Goal: Information Seeking & Learning: Find specific fact

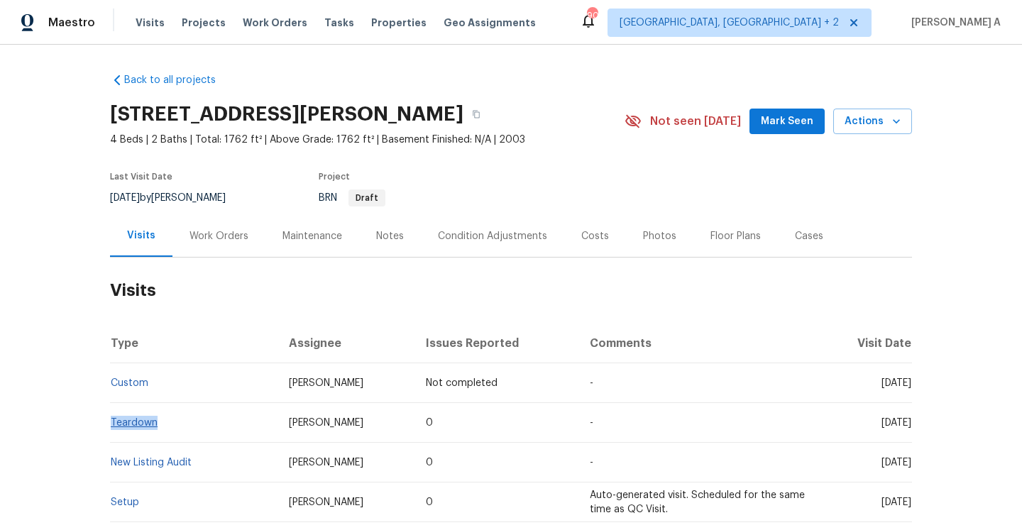
drag, startPoint x: 169, startPoint y: 422, endPoint x: 112, endPoint y: 425, distance: 56.8
click at [112, 423] on td "Teardown" at bounding box center [193, 423] width 167 height 40
copy link "Teardown"
click at [192, 240] on div "Work Orders" at bounding box center [218, 236] width 59 height 14
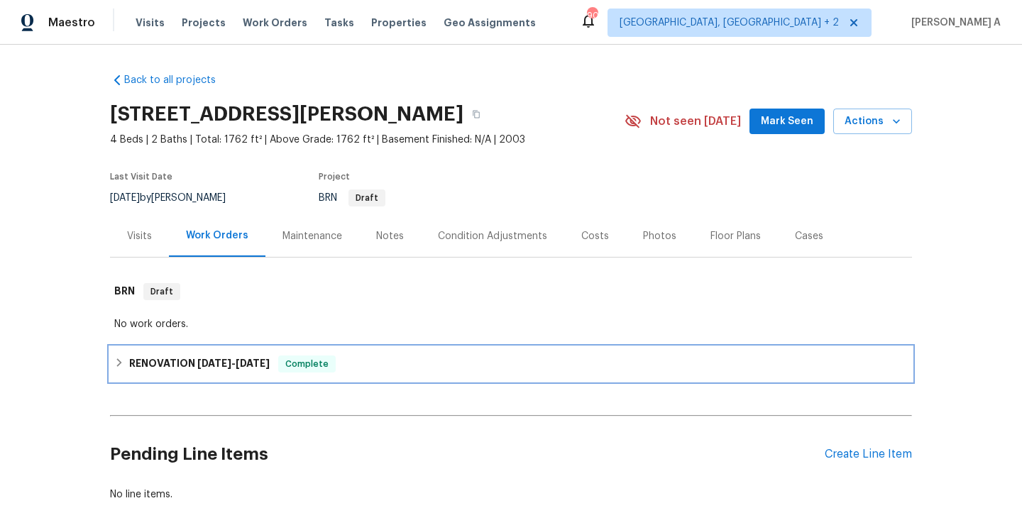
click at [236, 367] on span "[DATE] - [DATE]" at bounding box center [233, 363] width 72 height 10
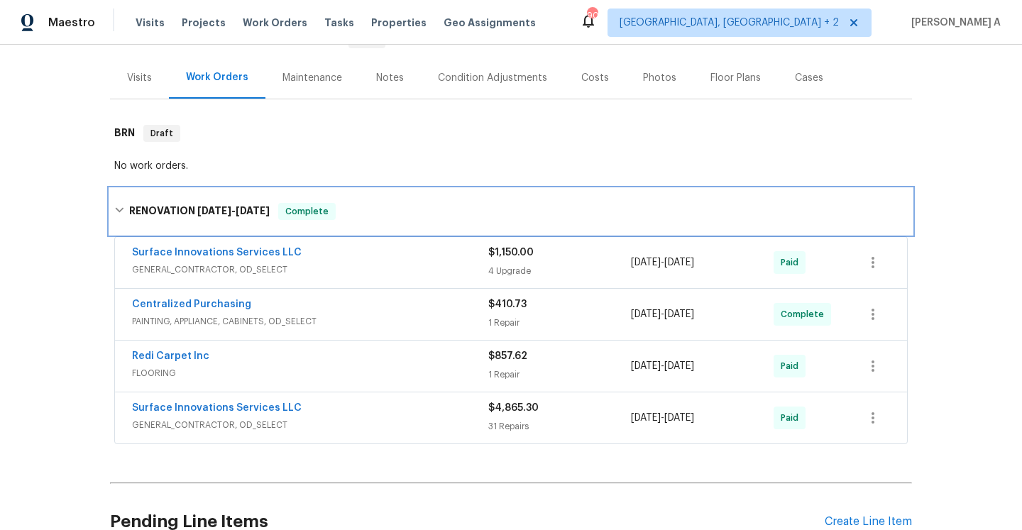
scroll to position [290, 0]
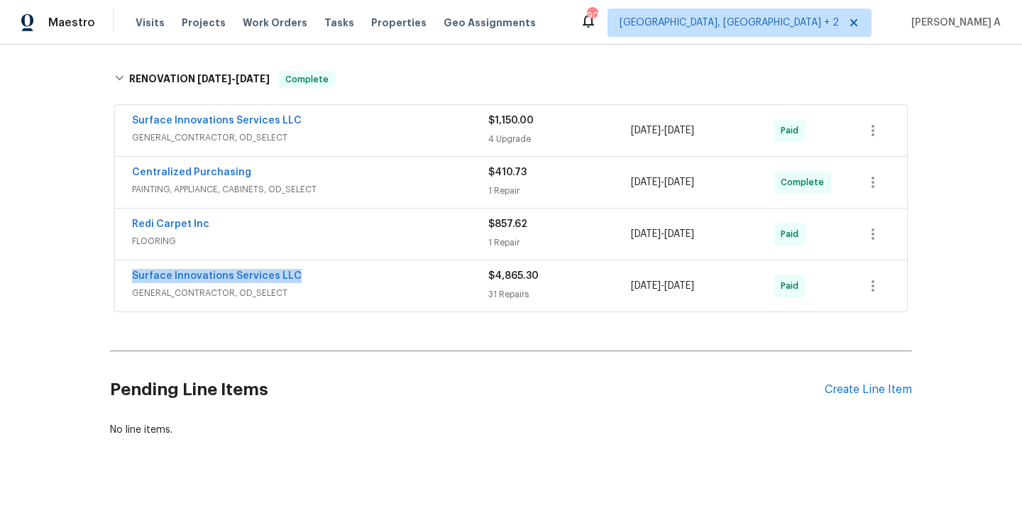
drag, startPoint x: 301, startPoint y: 279, endPoint x: 131, endPoint y: 279, distance: 169.5
click at [131, 279] on div "Surface Innovations Services LLC GENERAL_CONTRACTOR, OD_SELECT $4,865.30 31 Rep…" at bounding box center [511, 285] width 792 height 51
copy link "Surface Innovations Services LLC"
click at [370, 279] on div "Surface Innovations Services LLC" at bounding box center [310, 277] width 356 height 17
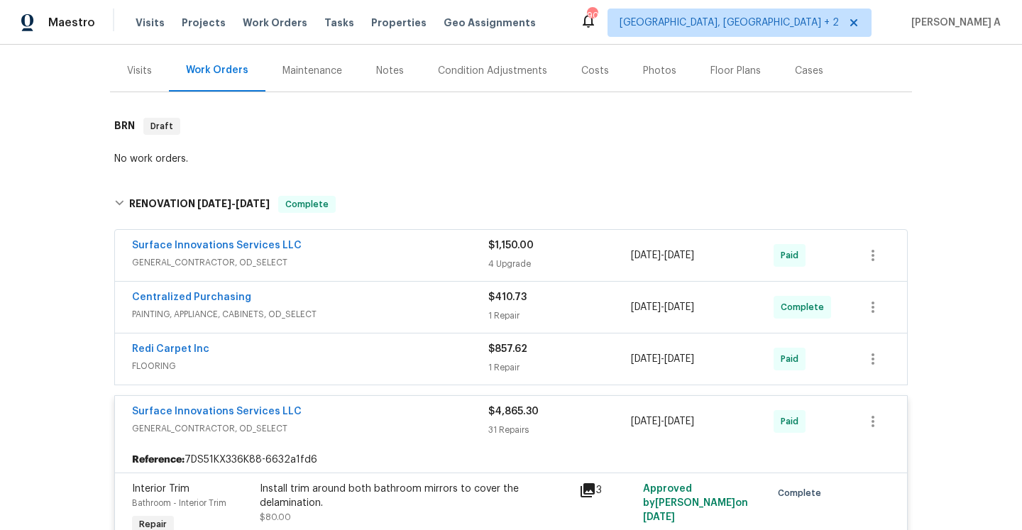
scroll to position [137, 0]
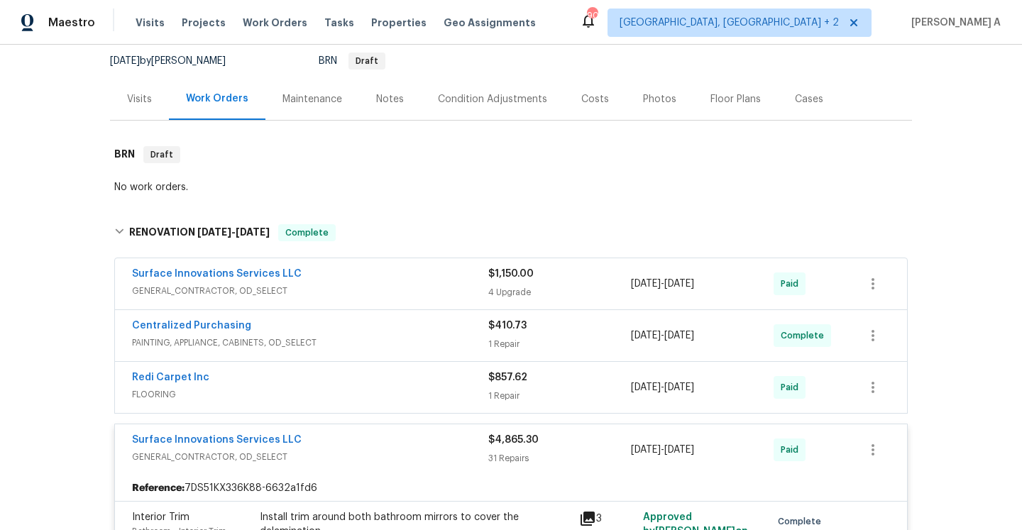
click at [143, 109] on div "Visits" at bounding box center [139, 99] width 59 height 42
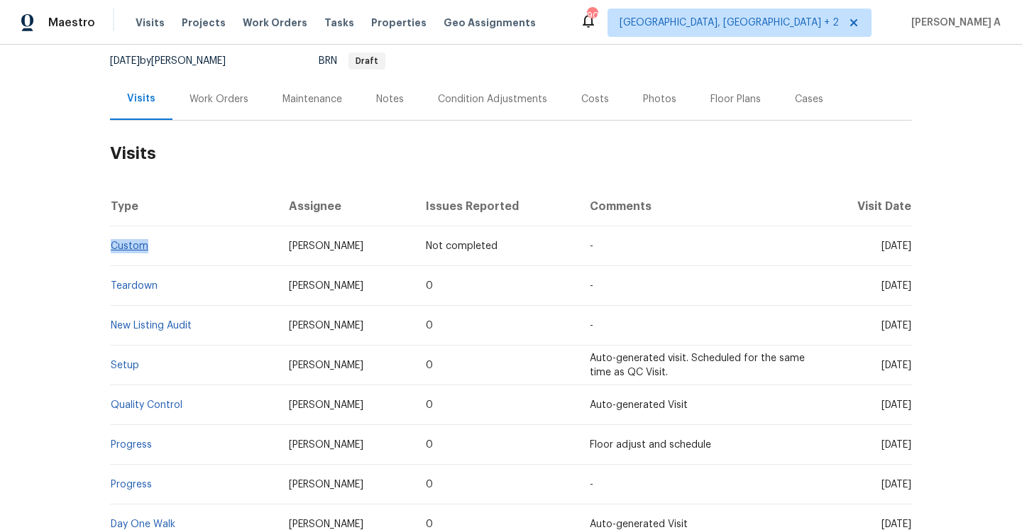
drag, startPoint x: 149, startPoint y: 249, endPoint x: 113, endPoint y: 249, distance: 36.2
click at [113, 249] on td "Custom" at bounding box center [193, 246] width 167 height 40
copy link "Custom"
click at [143, 284] on link "Teardown" at bounding box center [134, 286] width 47 height 10
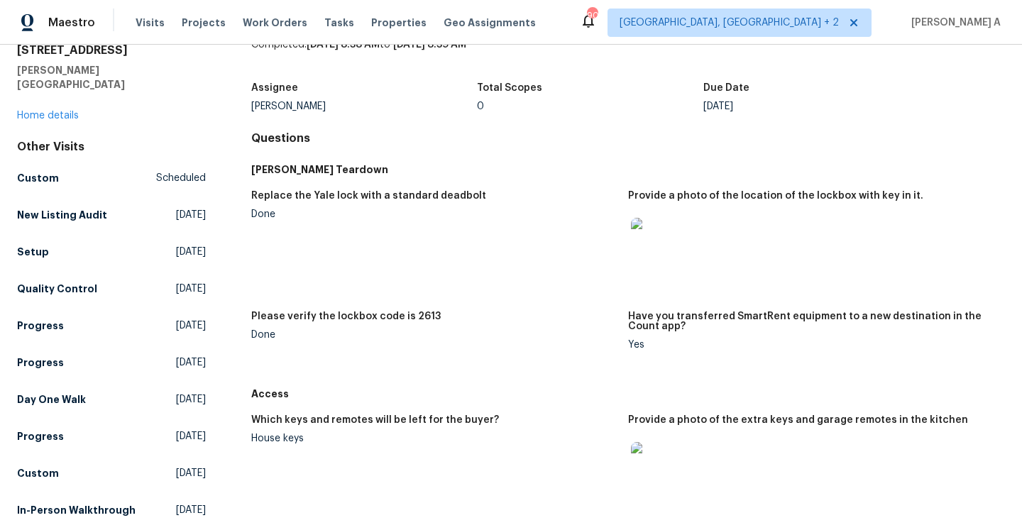
scroll to position [69, 0]
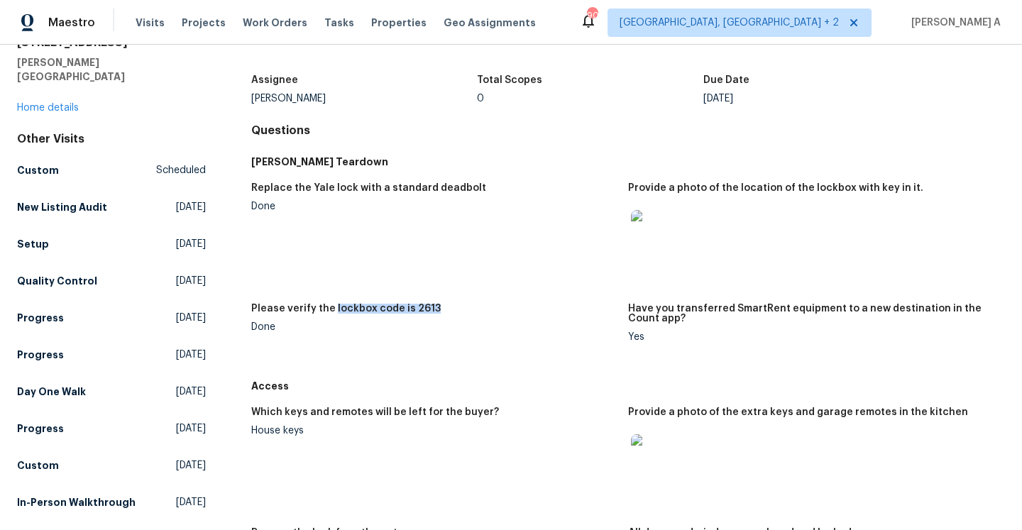
drag, startPoint x: 332, startPoint y: 306, endPoint x: 455, endPoint y: 315, distance: 123.1
click at [455, 315] on div "Please verify the lockbox code is 2613" at bounding box center [433, 313] width 365 height 18
copy h5 "lockbox code is 2613"
